Goal: Task Accomplishment & Management: Manage account settings

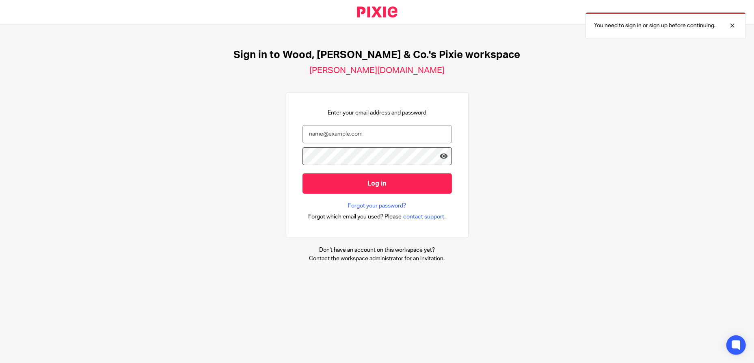
click at [543, 124] on div "Sign in to Wood, [PERSON_NAME] & Co.'s Pixie workspace [PERSON_NAME][DOMAIN_NAM…" at bounding box center [377, 155] width 754 height 263
click at [402, 138] on input "email" at bounding box center [378, 134] width 150 height 18
click at [353, 135] on input "email" at bounding box center [378, 134] width 150 height 18
click at [396, 134] on input "email" at bounding box center [378, 134] width 150 height 18
click at [732, 25] on div at bounding box center [727, 26] width 22 height 10
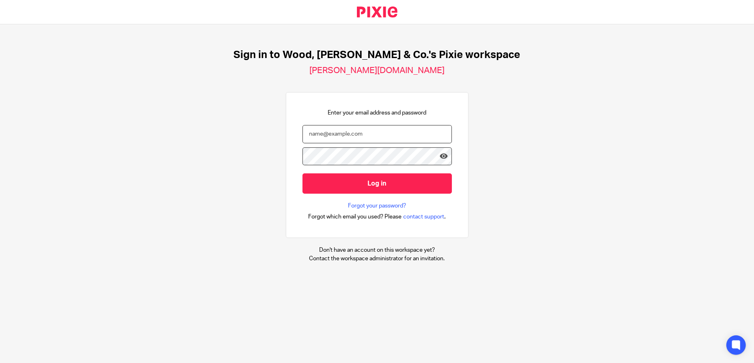
click at [383, 128] on input "email" at bounding box center [378, 134] width 150 height 18
type input "j.harding@woodhicks.co.uk"
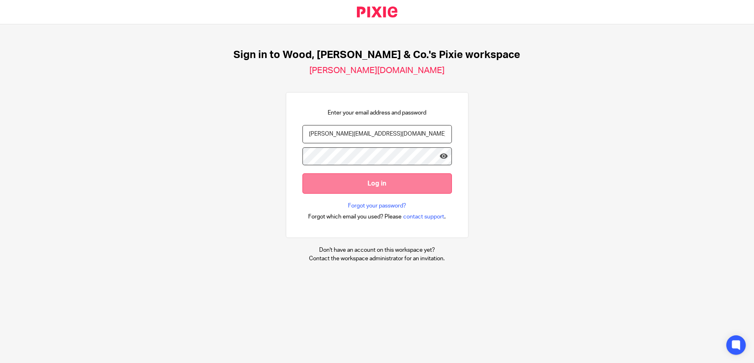
click at [373, 182] on input "Log in" at bounding box center [378, 183] width 150 height 20
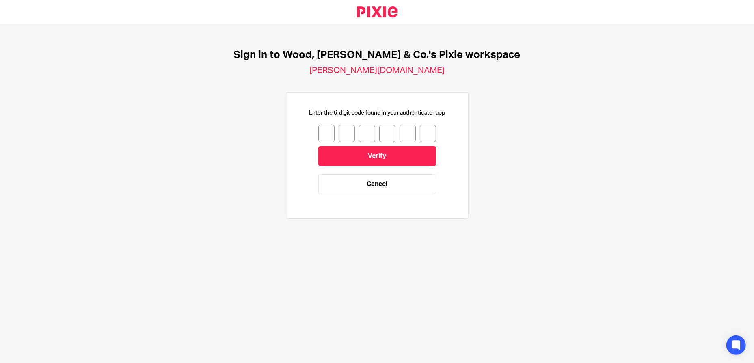
click at [319, 134] on input "number" at bounding box center [327, 133] width 16 height 17
type input "8"
type input "7"
type input "0"
type input "4"
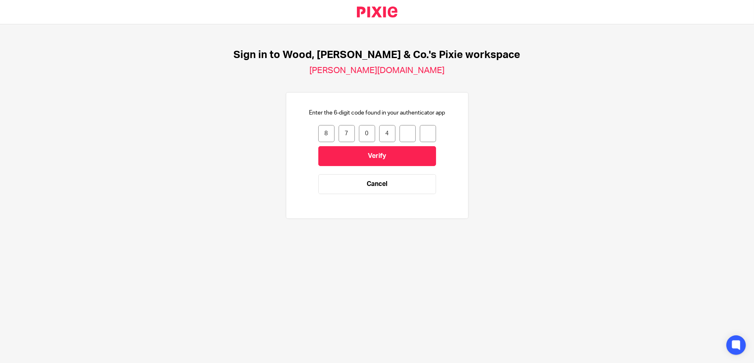
type input "7"
type input "3"
click at [366, 152] on input "Verify" at bounding box center [378, 156] width 118 height 20
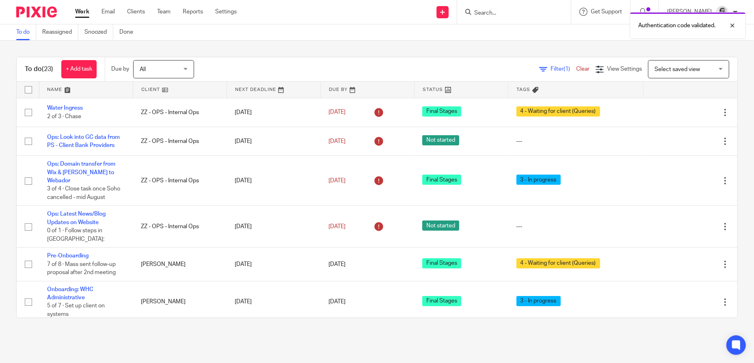
click at [511, 11] on div "Authentication code validated." at bounding box center [561, 23] width 369 height 31
click at [736, 24] on div at bounding box center [727, 26] width 22 height 10
click at [504, 8] on form at bounding box center [517, 12] width 87 height 10
click at [502, 13] on input "Search" at bounding box center [510, 13] width 73 height 7
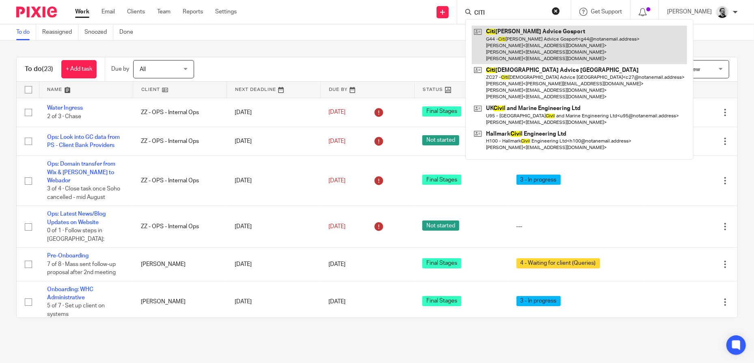
type input "CITI"
click at [531, 42] on link at bounding box center [579, 45] width 215 height 39
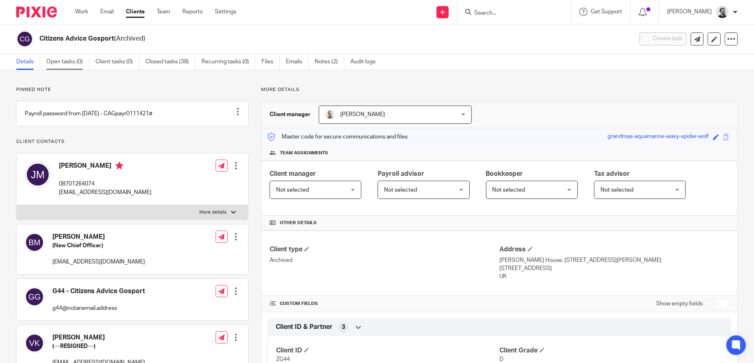
click at [62, 61] on link "Open tasks (0)" at bounding box center [67, 62] width 43 height 16
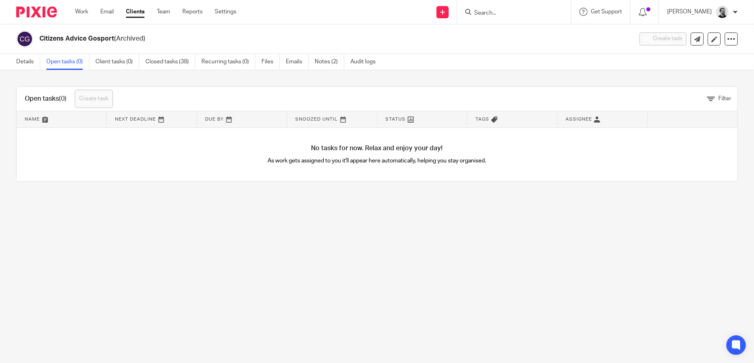
click at [522, 14] on input "Search" at bounding box center [510, 13] width 73 height 7
type input "OPS"
click at [521, 28] on link at bounding box center [522, 32] width 101 height 12
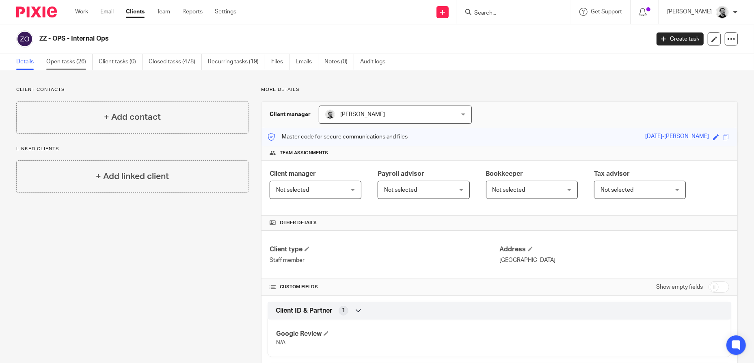
click at [64, 66] on link "Open tasks (26)" at bounding box center [69, 62] width 46 height 16
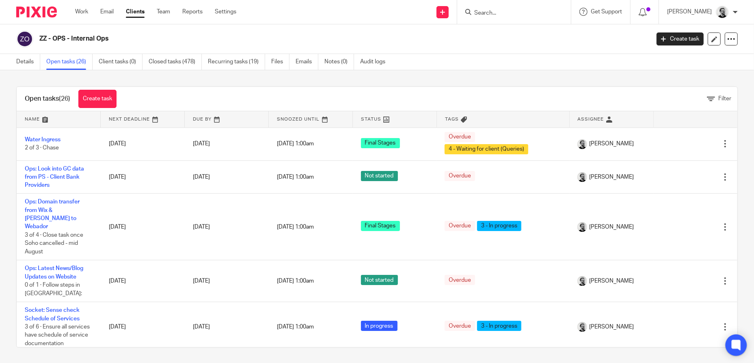
click at [739, 348] on icon at bounding box center [736, 345] width 6 height 6
click at [445, 12] on icon at bounding box center [442, 12] width 5 height 5
click at [462, 51] on link "Create task" at bounding box center [454, 50] width 50 height 12
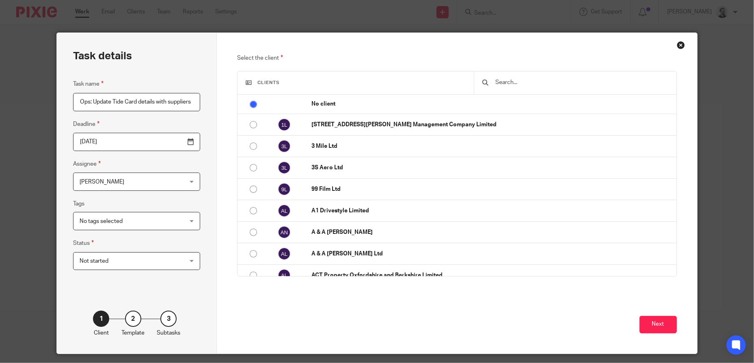
scroll to position [0, 10]
click at [102, 102] on input "Ops: Update Tide Card details with suppliers" at bounding box center [136, 102] width 127 height 18
click at [100, 102] on input "Ops: Update Tide Card details with suppliers" at bounding box center [136, 102] width 127 height 18
type input "Ops: Update NEW Tide Card details with suppliers"
click at [150, 225] on span "No tags selected" at bounding box center [128, 220] width 96 height 17
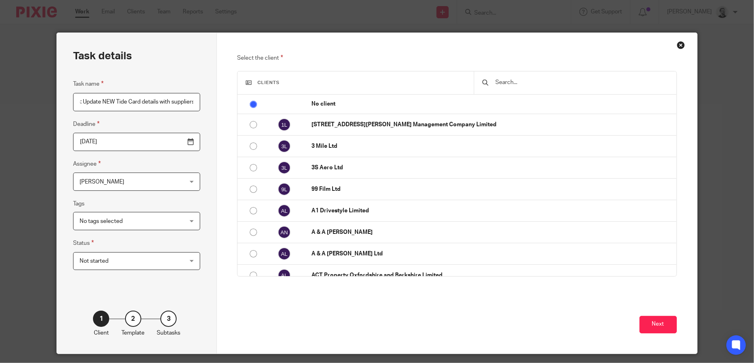
scroll to position [0, 0]
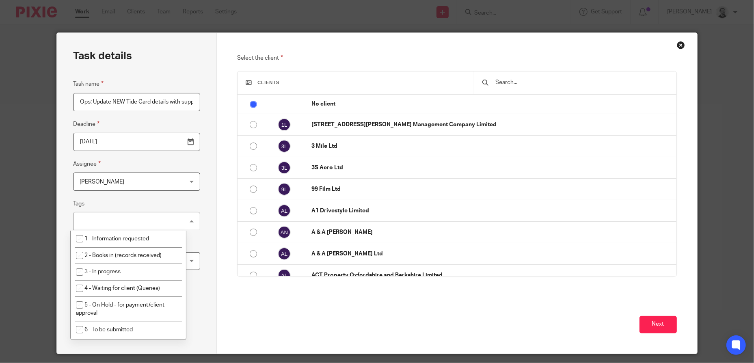
click at [208, 195] on div "Task details Task name Ops: Update NEW Tide Card details with suppliers Deadlin…" at bounding box center [137, 193] width 160 height 321
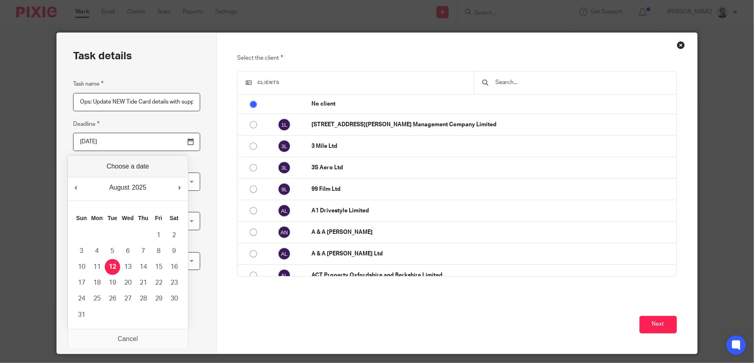
click at [170, 144] on input "2025-08-12" at bounding box center [136, 142] width 127 height 18
type input "2025-08-15"
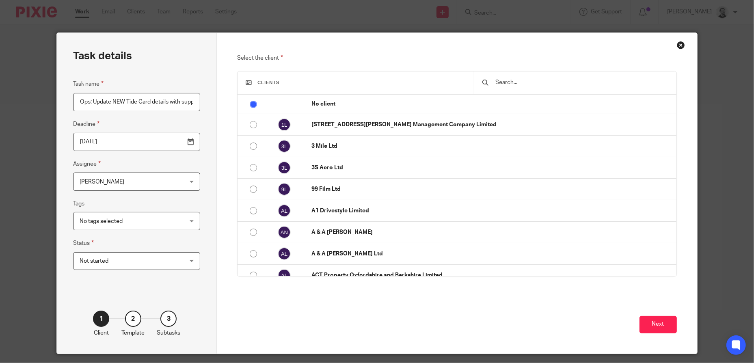
click at [536, 81] on input "text" at bounding box center [582, 82] width 174 height 9
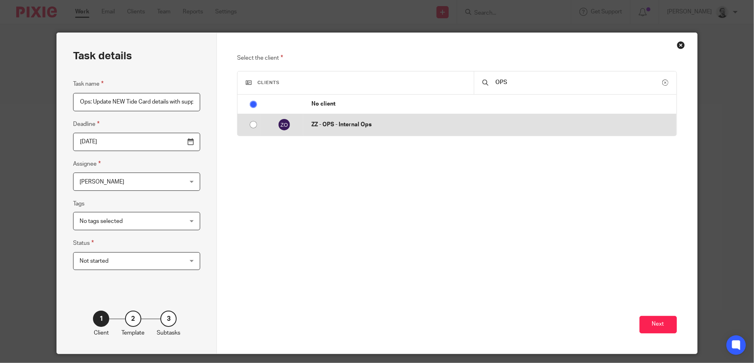
type input "OPS"
click at [460, 125] on p "ZZ - OPS - Internal Ops" at bounding box center [492, 125] width 361 height 8
radio input "false"
radio input "true"
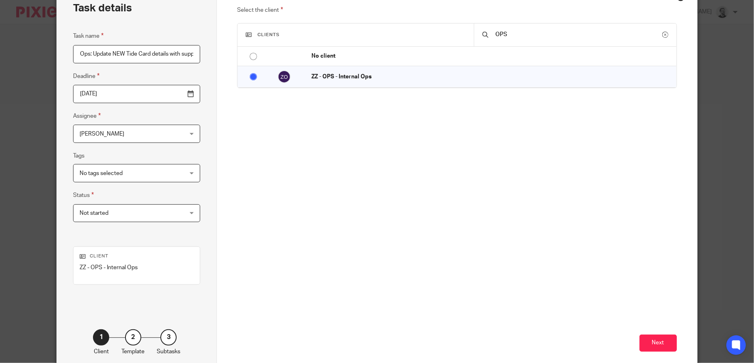
scroll to position [90, 0]
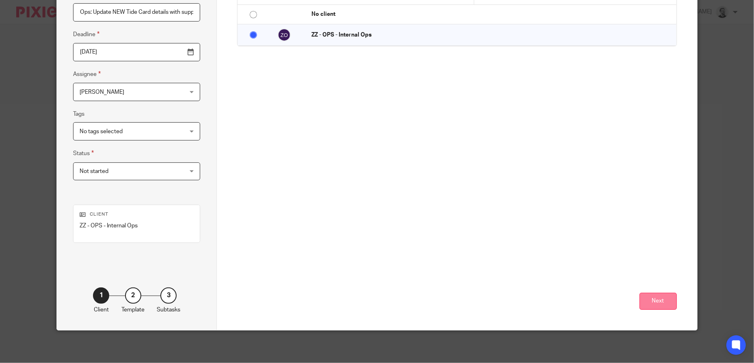
click at [657, 304] on button "Next" at bounding box center [658, 301] width 37 height 17
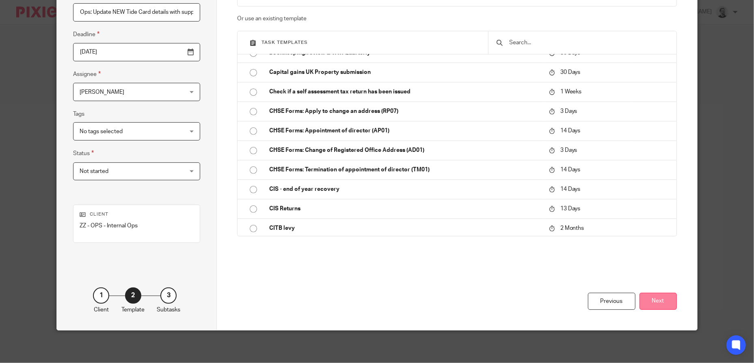
click at [662, 303] on button "Next" at bounding box center [658, 301] width 37 height 17
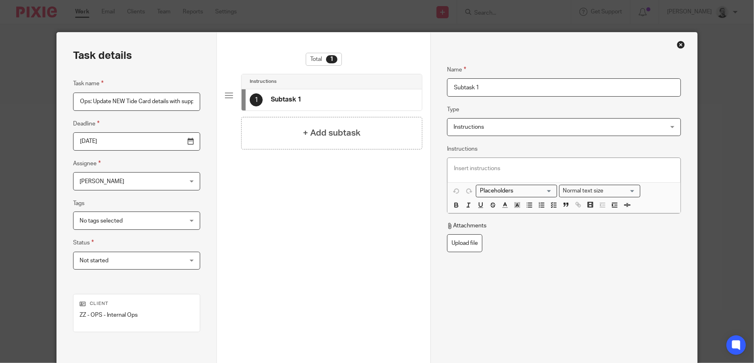
scroll to position [0, 0]
click at [528, 167] on p at bounding box center [564, 169] width 220 height 8
drag, startPoint x: 567, startPoint y: 176, endPoint x: 575, endPoint y: 165, distance: 12.8
click at [568, 174] on div "Mortgage lenders normally accept these" at bounding box center [564, 170] width 233 height 24
drag, startPoint x: 484, startPoint y: 168, endPoint x: 389, endPoint y: 165, distance: 95.5
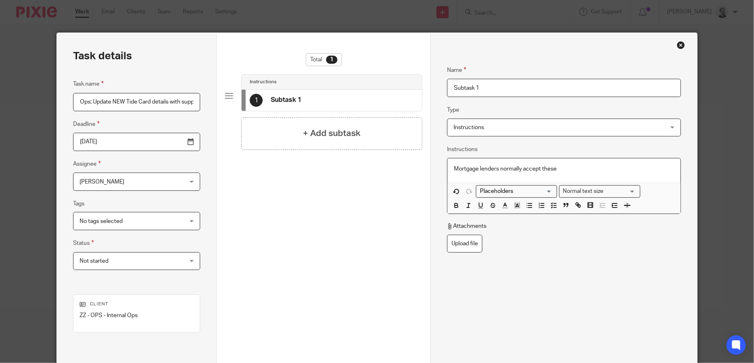
click at [389, 165] on div "Task details Task name Ops: Update NEW Tide Card details with suppliers Deadlin…" at bounding box center [377, 226] width 640 height 387
click at [512, 171] on p at bounding box center [564, 169] width 220 height 8
click at [489, 87] on input "Subtask 1" at bounding box center [564, 88] width 234 height 18
drag, startPoint x: 499, startPoint y: 87, endPoint x: 347, endPoint y: 93, distance: 152.9
click at [347, 93] on div "Task details Task name Ops: Update NEW Tide Card details with suppliers Deadlin…" at bounding box center [377, 226] width 640 height 387
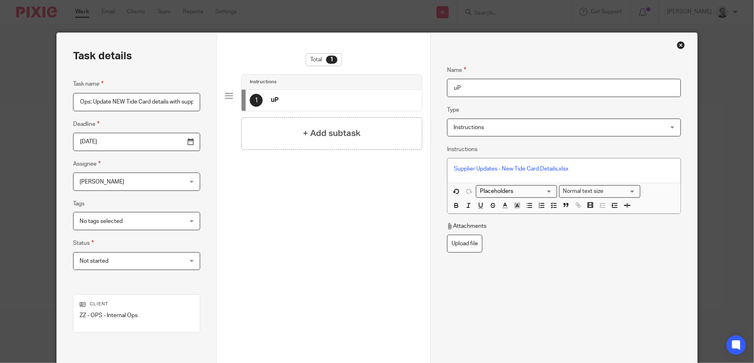
type input "u"
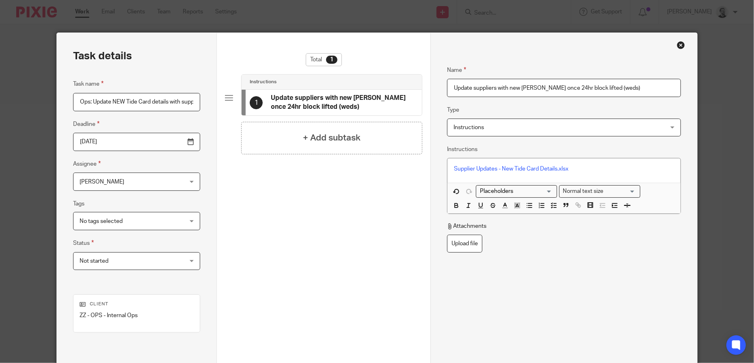
type input "Update suppliers with new deets once 24hr block lifted (weds)"
click at [537, 260] on div "Name Update suppliers with new deets once 24hr block lifted (weds) Type Instruc…" at bounding box center [564, 189] width 234 height 273
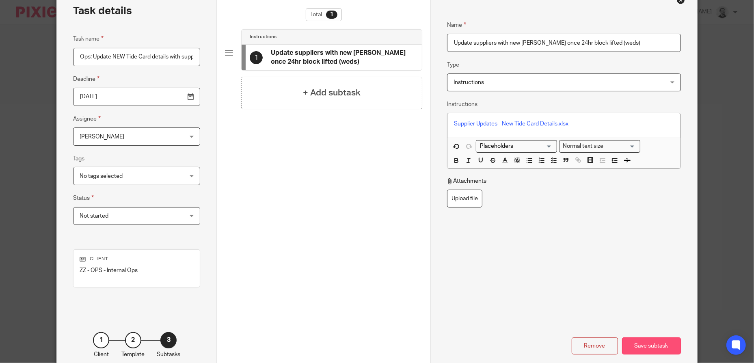
scroll to position [90, 0]
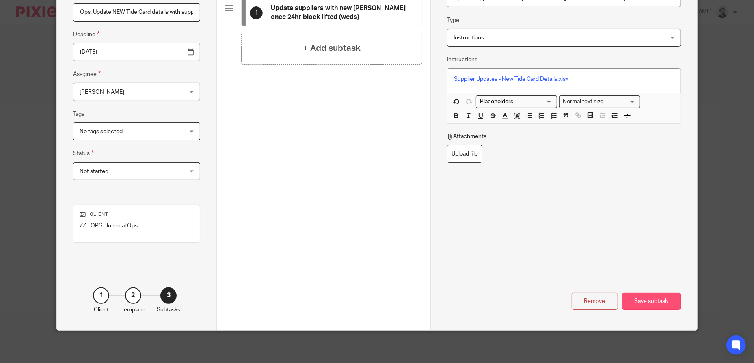
click at [655, 300] on div "Save subtask" at bounding box center [651, 301] width 59 height 17
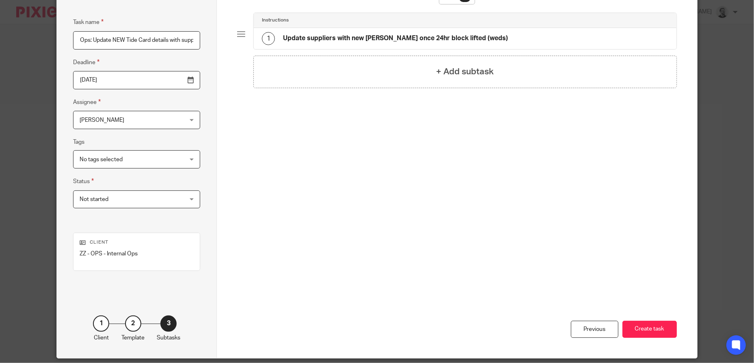
scroll to position [49, 0]
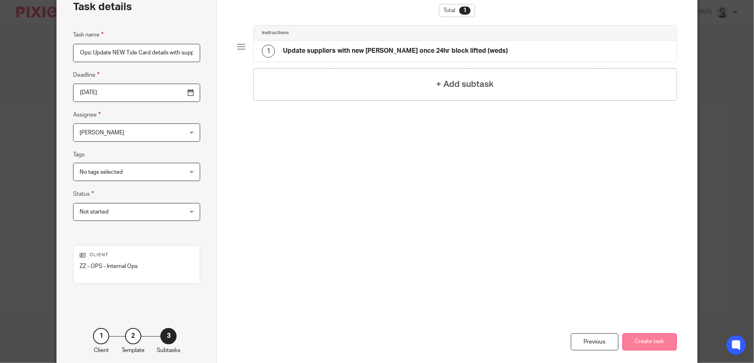
click at [663, 343] on button "Create task" at bounding box center [650, 342] width 54 height 17
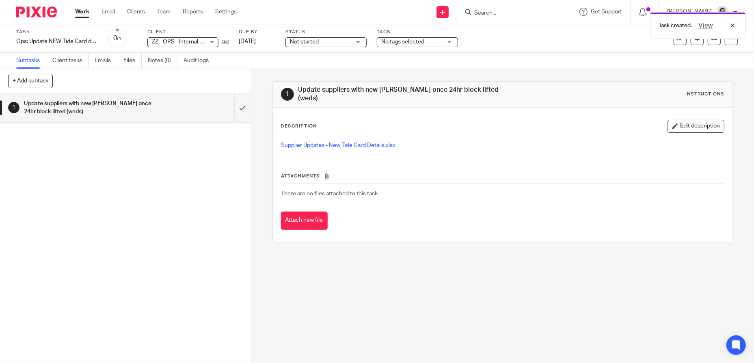
click at [84, 12] on link "Work" at bounding box center [82, 12] width 14 height 8
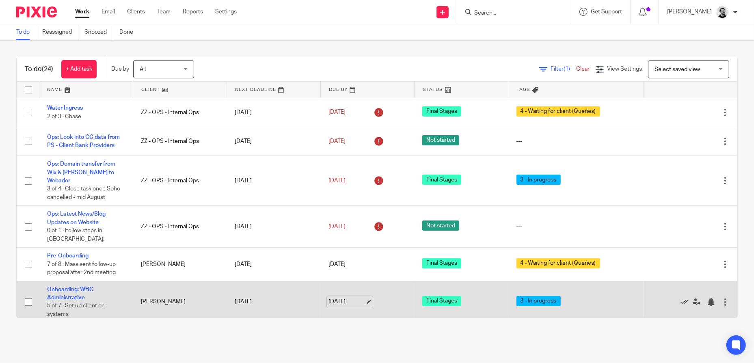
click at [334, 298] on link "[DATE]" at bounding box center [347, 302] width 37 height 9
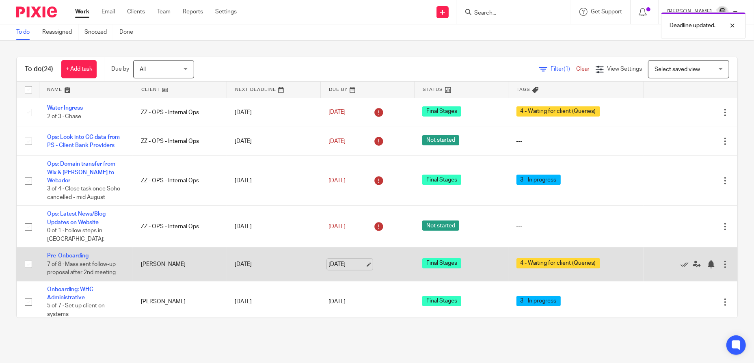
click at [346, 260] on link "[DATE]" at bounding box center [347, 264] width 37 height 9
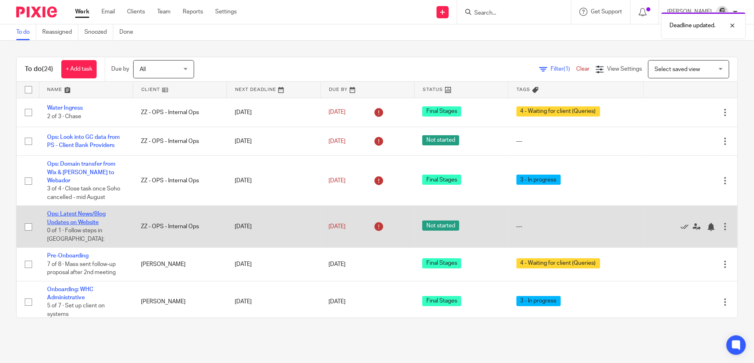
click at [66, 213] on link "Ops: Latest News/Blog Updates on Website" at bounding box center [76, 218] width 59 height 14
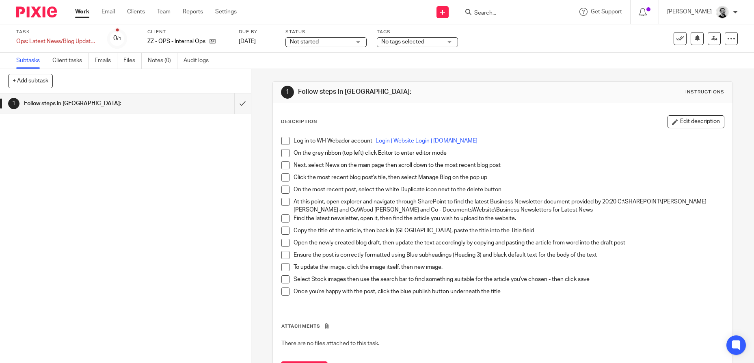
click at [344, 43] on span "Not started" at bounding box center [320, 42] width 61 height 9
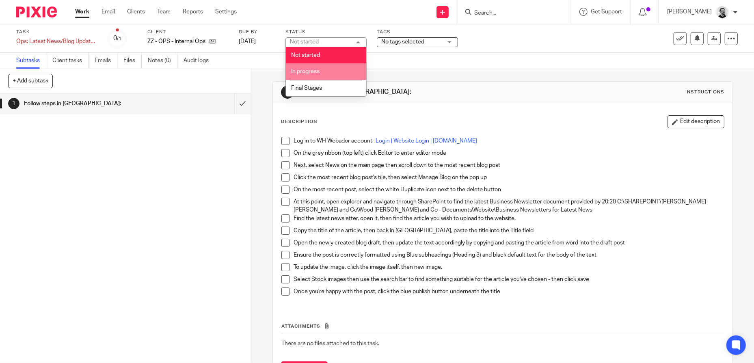
click at [322, 72] on li "In progress" at bounding box center [326, 71] width 80 height 17
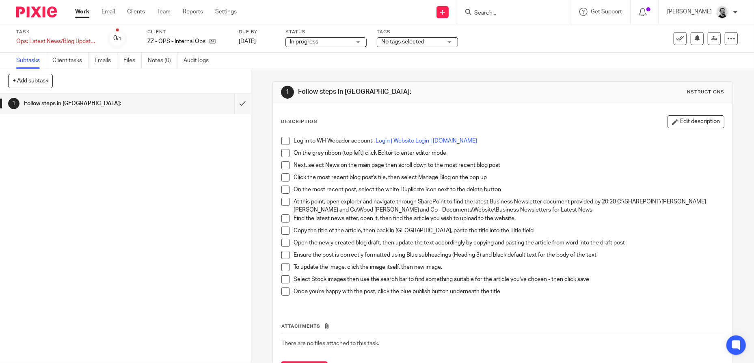
click at [82, 11] on link "Work" at bounding box center [82, 12] width 14 height 8
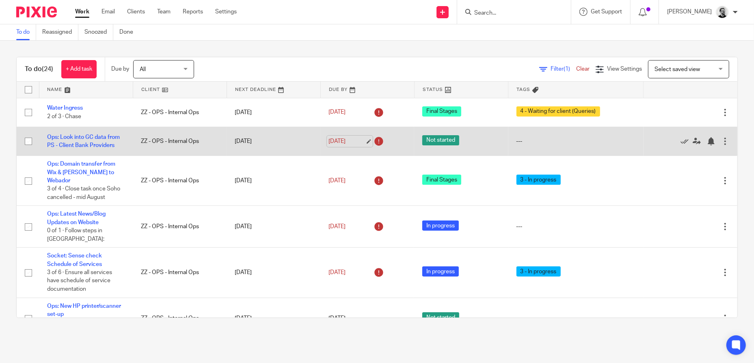
click at [344, 141] on link "[DATE]" at bounding box center [347, 141] width 37 height 9
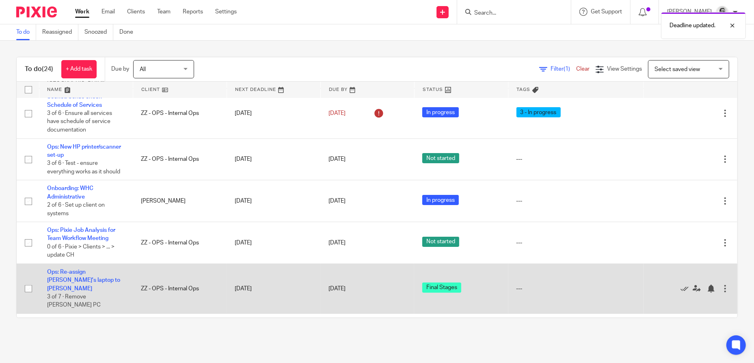
scroll to position [163, 0]
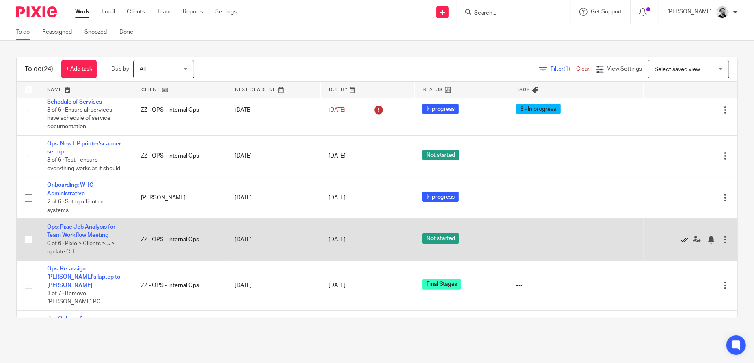
click at [681, 236] on icon at bounding box center [685, 240] width 8 height 8
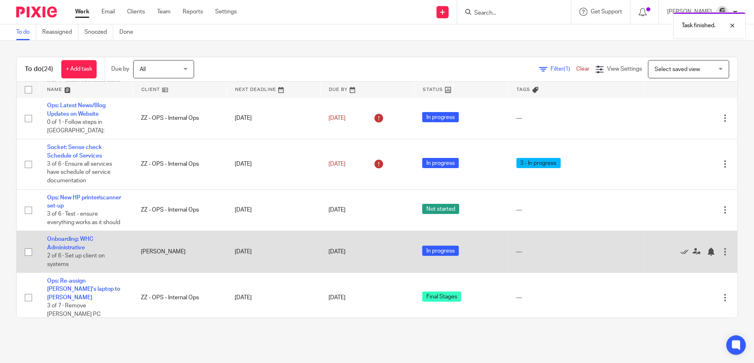
scroll to position [0, 0]
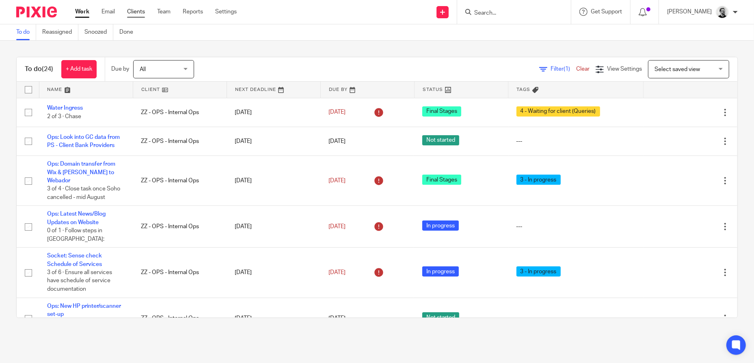
click at [136, 10] on link "Clients" at bounding box center [136, 12] width 18 height 8
click at [651, 17] on div at bounding box center [645, 12] width 28 height 24
click at [647, 14] on icon at bounding box center [643, 12] width 8 height 8
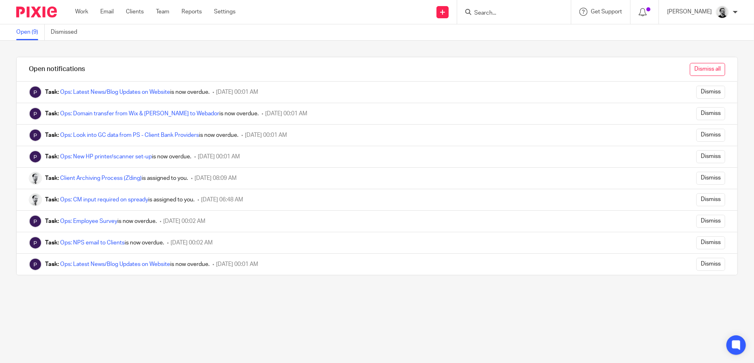
click at [704, 69] on input "Dismiss all" at bounding box center [707, 69] width 35 height 13
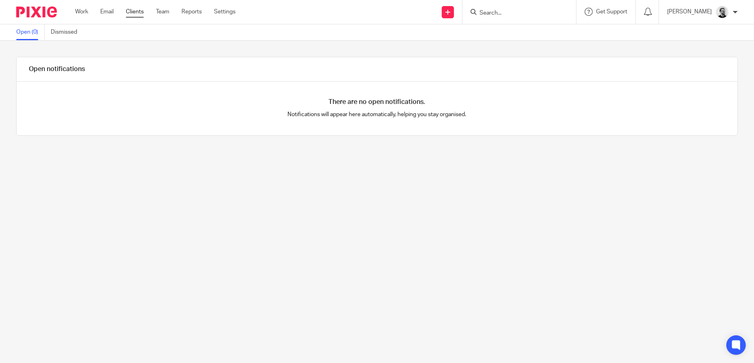
click at [135, 11] on link "Clients" at bounding box center [135, 12] width 18 height 8
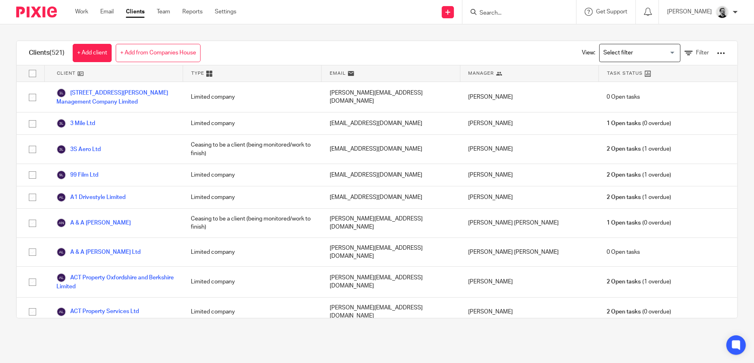
click at [717, 52] on div at bounding box center [721, 53] width 8 height 8
click at [659, 82] on link "Update dates using Companies House" at bounding box center [656, 83] width 113 height 12
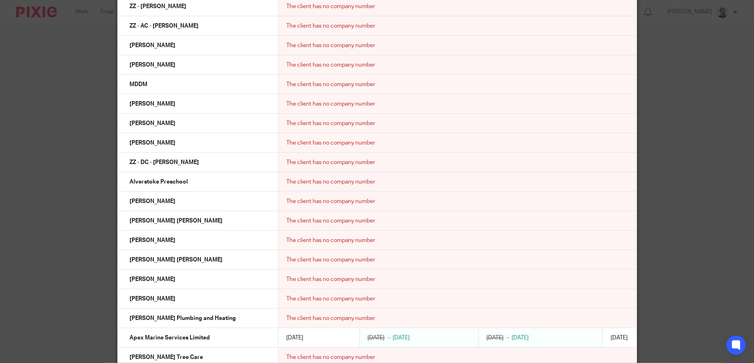
scroll to position [7414, 0]
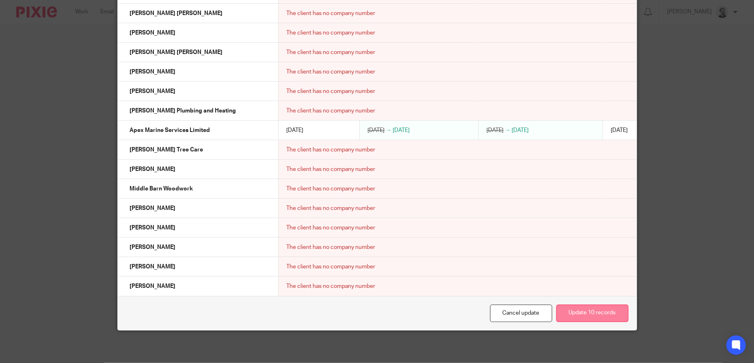
click at [577, 316] on button "Update 10 records" at bounding box center [593, 313] width 72 height 17
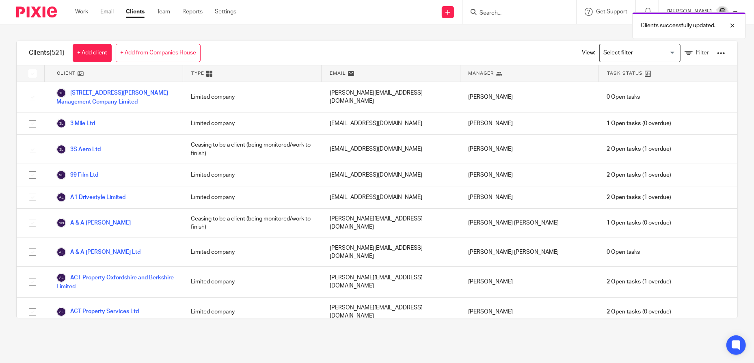
click at [717, 54] on div at bounding box center [721, 53] width 8 height 8
click at [662, 93] on link "Export clients to CSV file" at bounding box center [656, 95] width 113 height 12
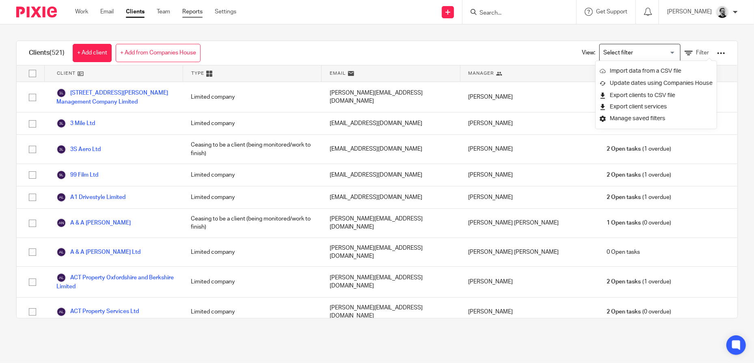
click at [189, 10] on link "Reports" at bounding box center [192, 12] width 20 height 8
